Goal: Task Accomplishment & Management: Use online tool/utility

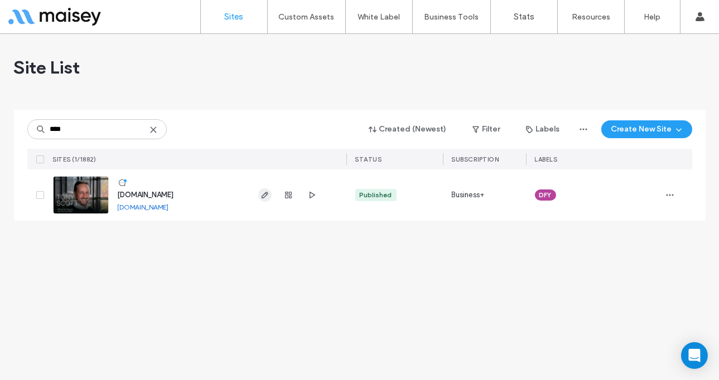
type input "****"
click at [263, 196] on icon "button" at bounding box center [264, 195] width 9 height 9
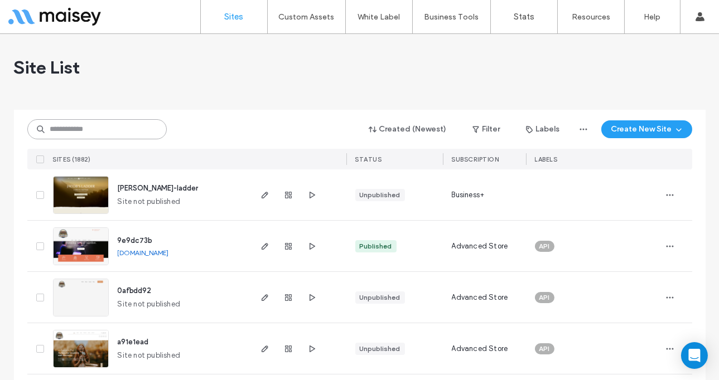
click at [56, 126] on input at bounding box center [96, 129] width 139 height 20
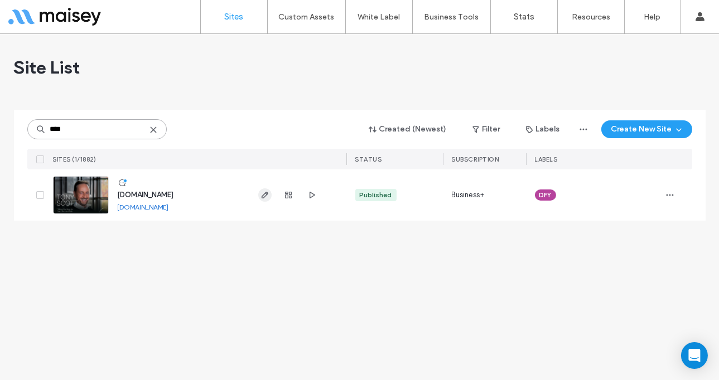
type input "****"
click at [266, 197] on icon "button" at bounding box center [264, 195] width 9 height 9
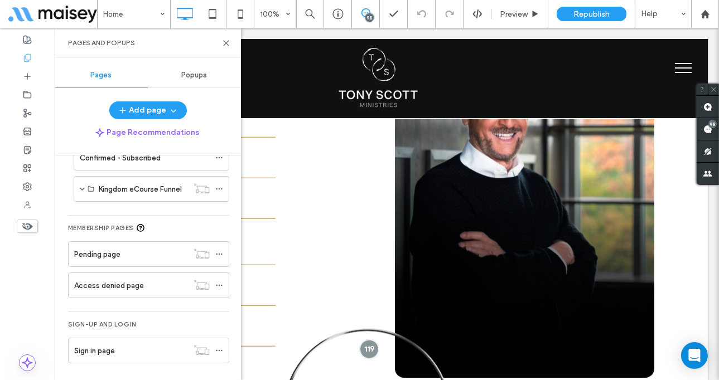
scroll to position [538, 0]
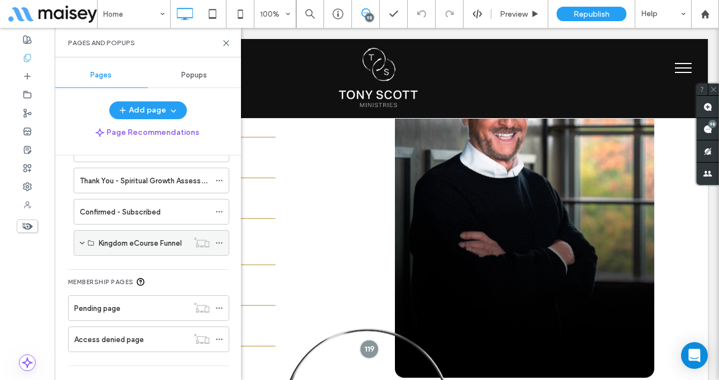
click at [78, 235] on div "Kingdom eCourse Funnel" at bounding box center [152, 243] width 156 height 26
click at [81, 241] on span at bounding box center [82, 243] width 5 height 6
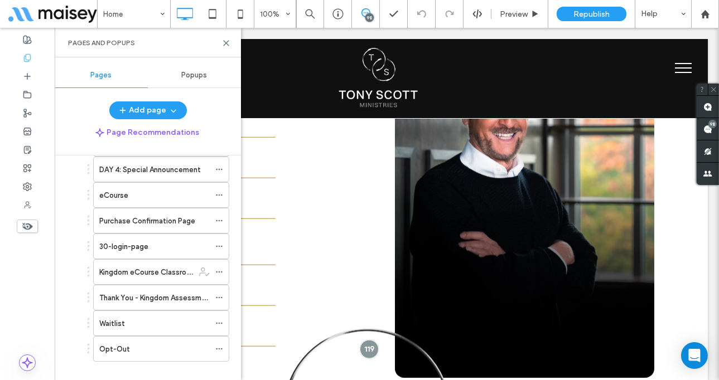
scroll to position [814, 0]
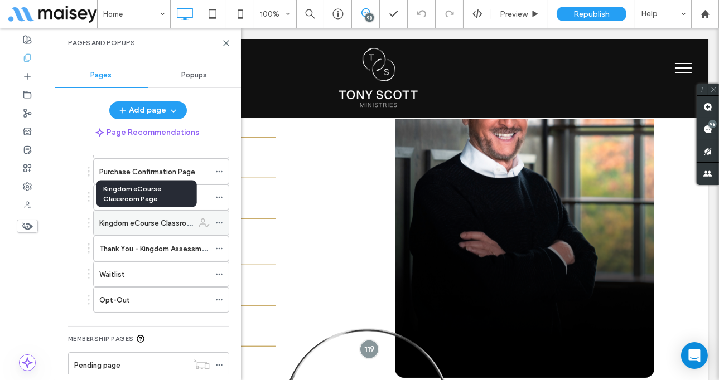
click at [140, 217] on label "Kingdom eCourse Classroom Page" at bounding box center [157, 224] width 117 height 20
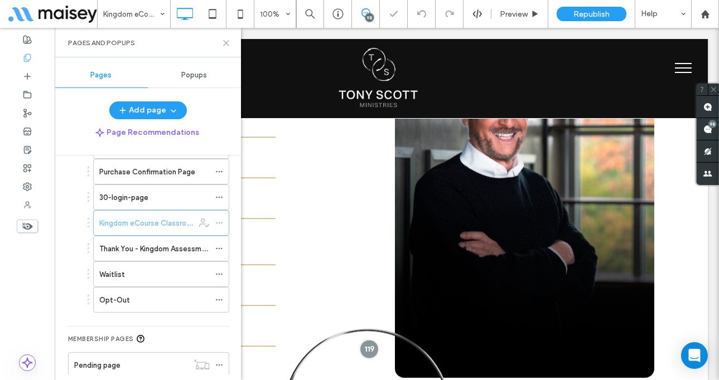
click at [226, 43] on use at bounding box center [226, 43] width 5 height 5
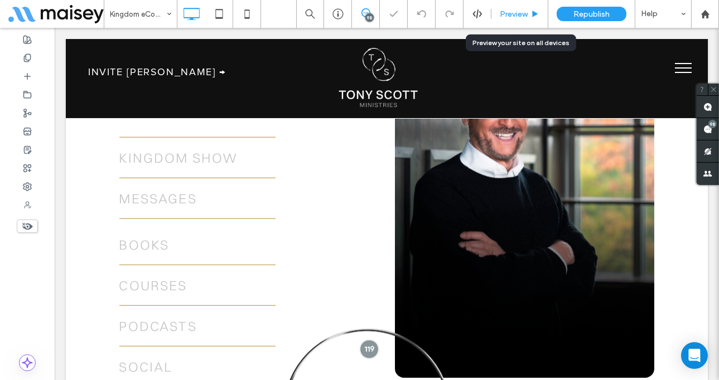
click at [516, 9] on span "Preview" at bounding box center [514, 13] width 28 height 9
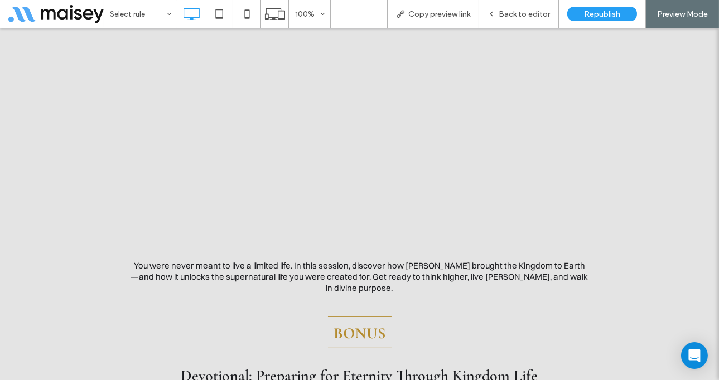
scroll to position [792, 0]
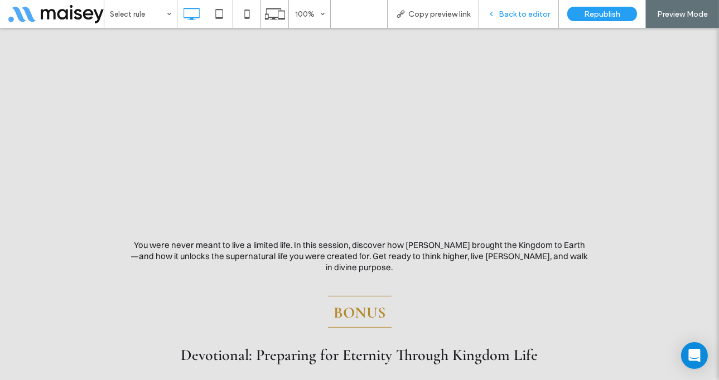
click at [531, 15] on span "Back to editor" at bounding box center [524, 13] width 51 height 9
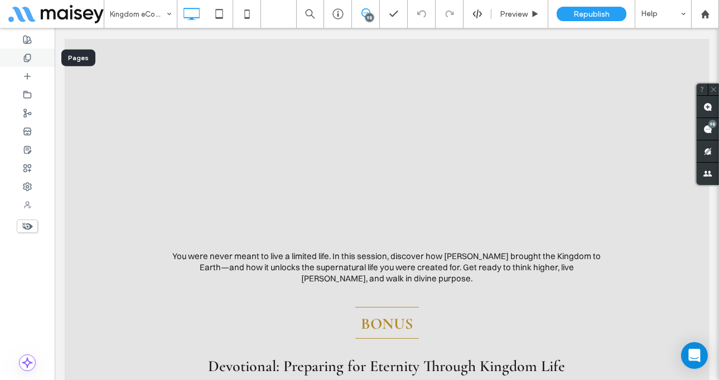
click at [29, 58] on icon at bounding box center [27, 58] width 9 height 9
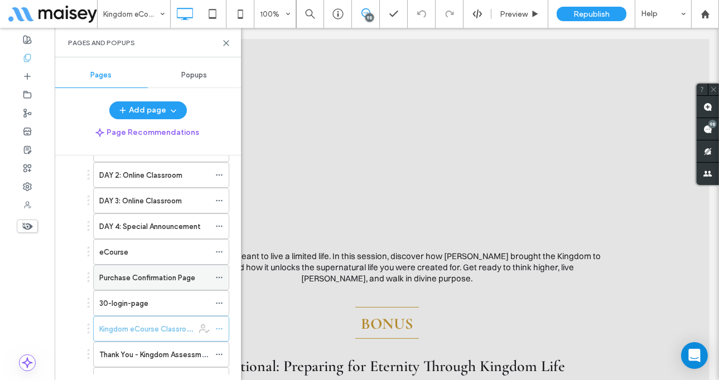
scroll to position [707, 0]
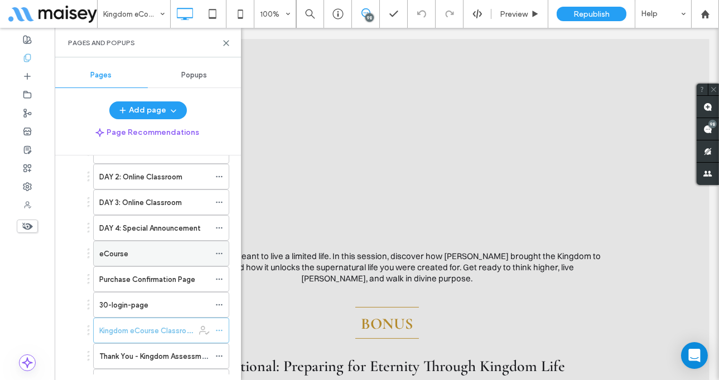
click at [119, 248] on label "eCourse" at bounding box center [113, 254] width 29 height 20
click at [225, 43] on use at bounding box center [226, 43] width 5 height 5
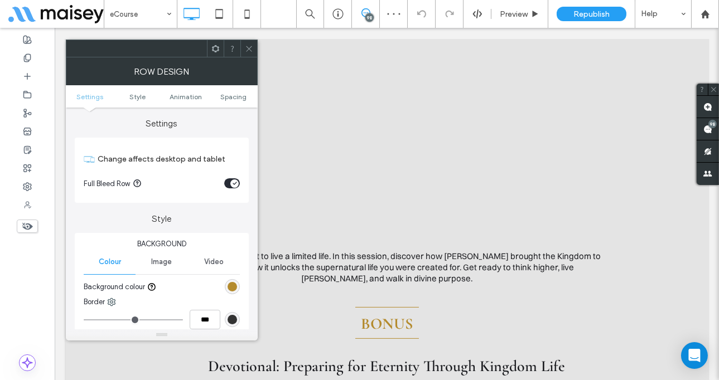
click at [249, 49] on use at bounding box center [249, 49] width 6 height 6
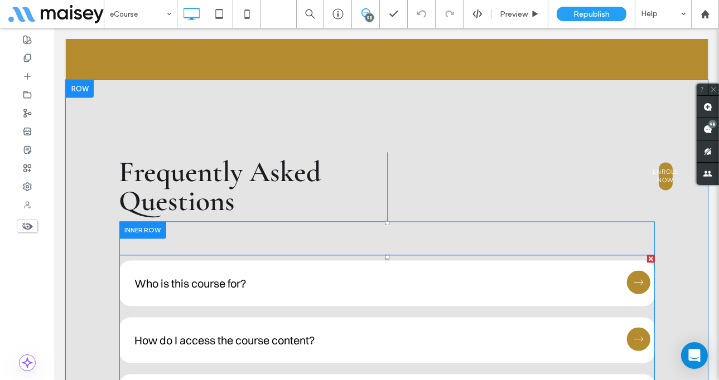
scroll to position [4493, 0]
